Goal: Navigation & Orientation: Find specific page/section

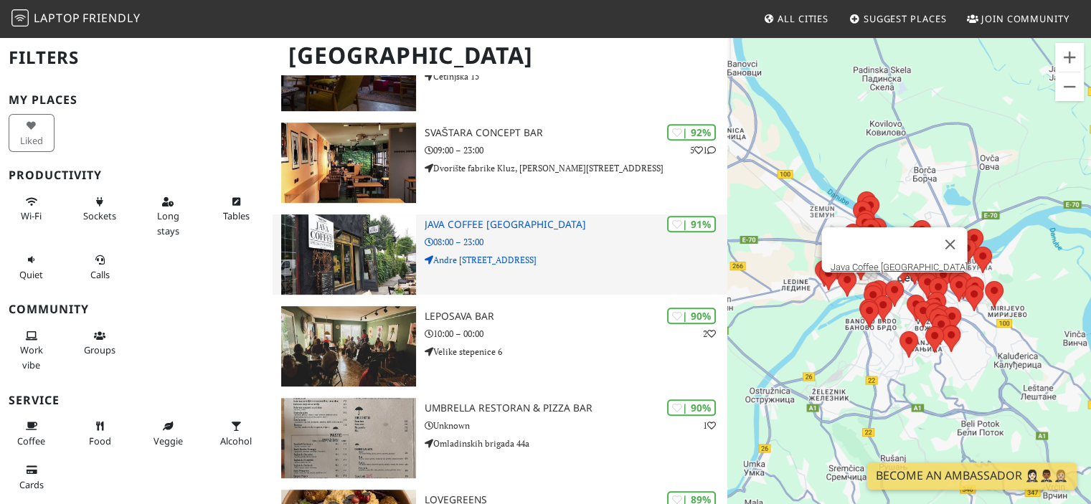
scroll to position [645, 0]
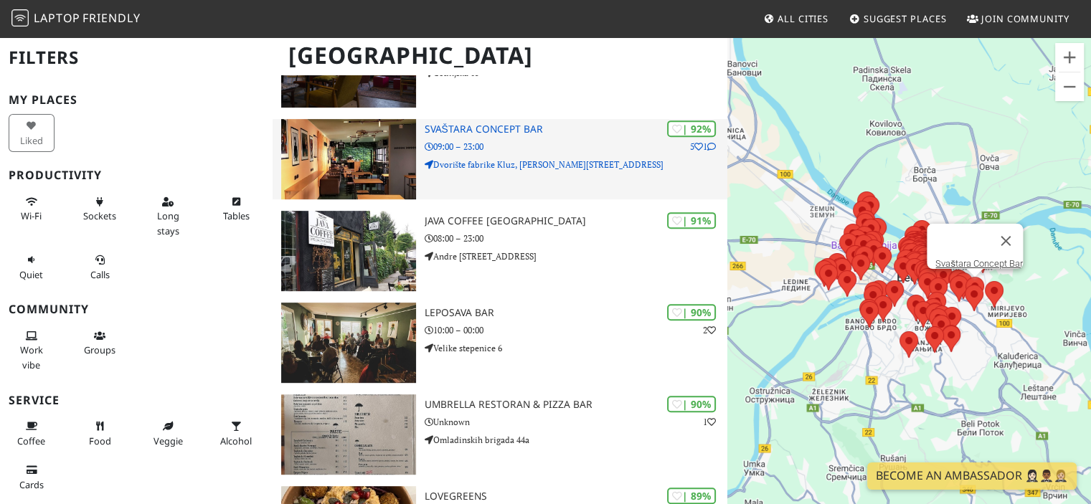
click at [484, 126] on h3 "Svaštara Concept Bar" at bounding box center [575, 129] width 303 height 12
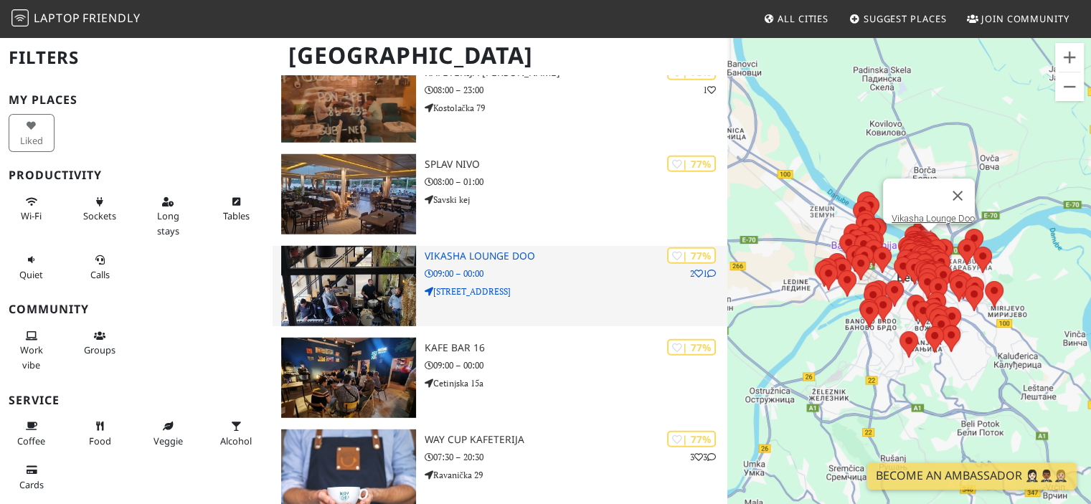
scroll to position [4015, 0]
